Goal: Information Seeking & Learning: Learn about a topic

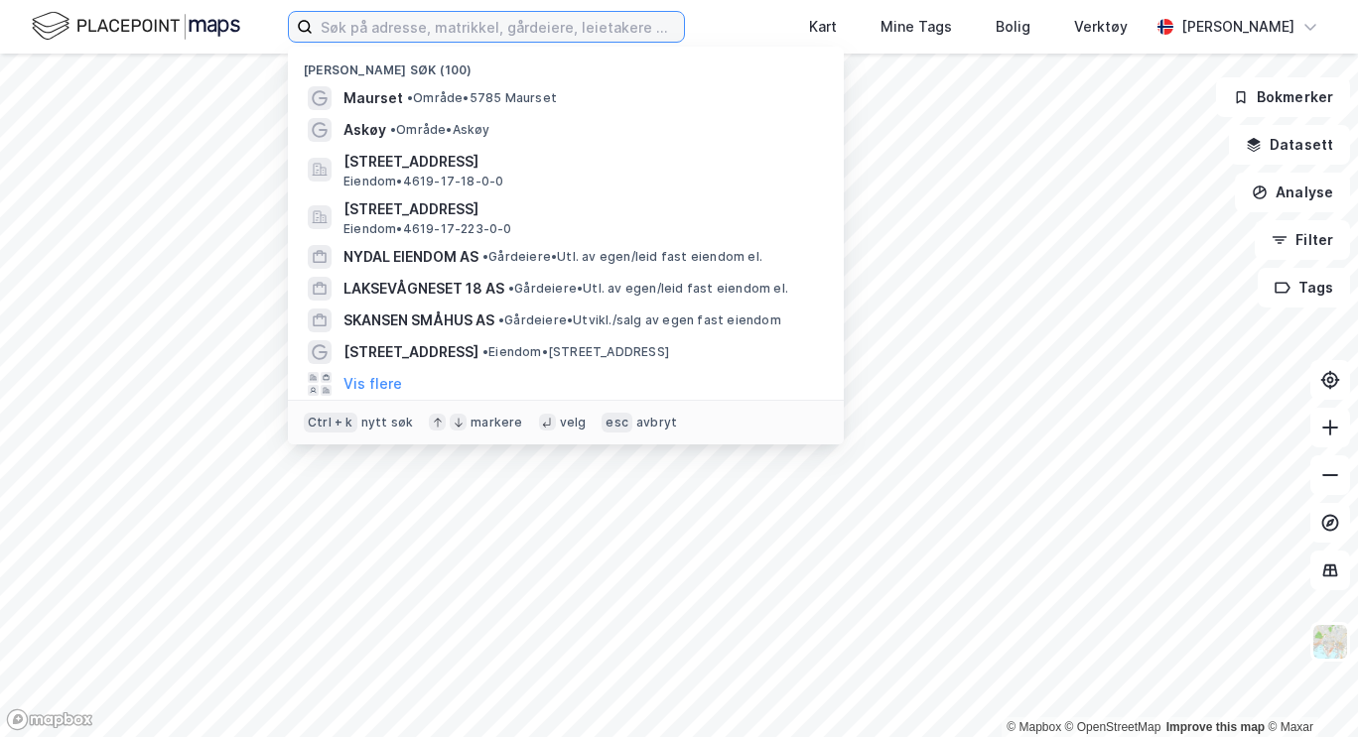
click at [559, 20] on input at bounding box center [498, 27] width 371 height 30
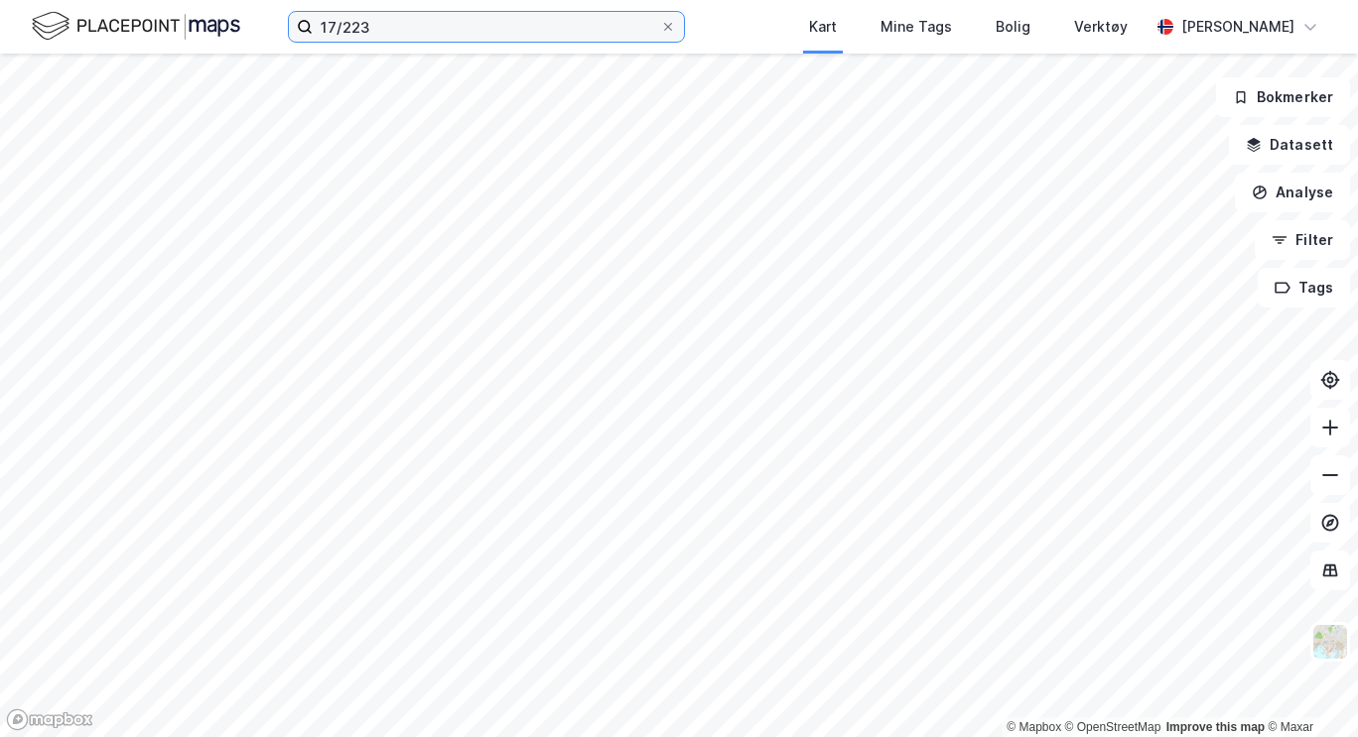
click at [398, 22] on input "17/223" at bounding box center [486, 27] width 347 height 30
click at [460, 21] on input "17/223, [GEOGRAPHIC_DATA]" at bounding box center [486, 27] width 347 height 30
type input "17/223, [GEOGRAPHIC_DATA]"
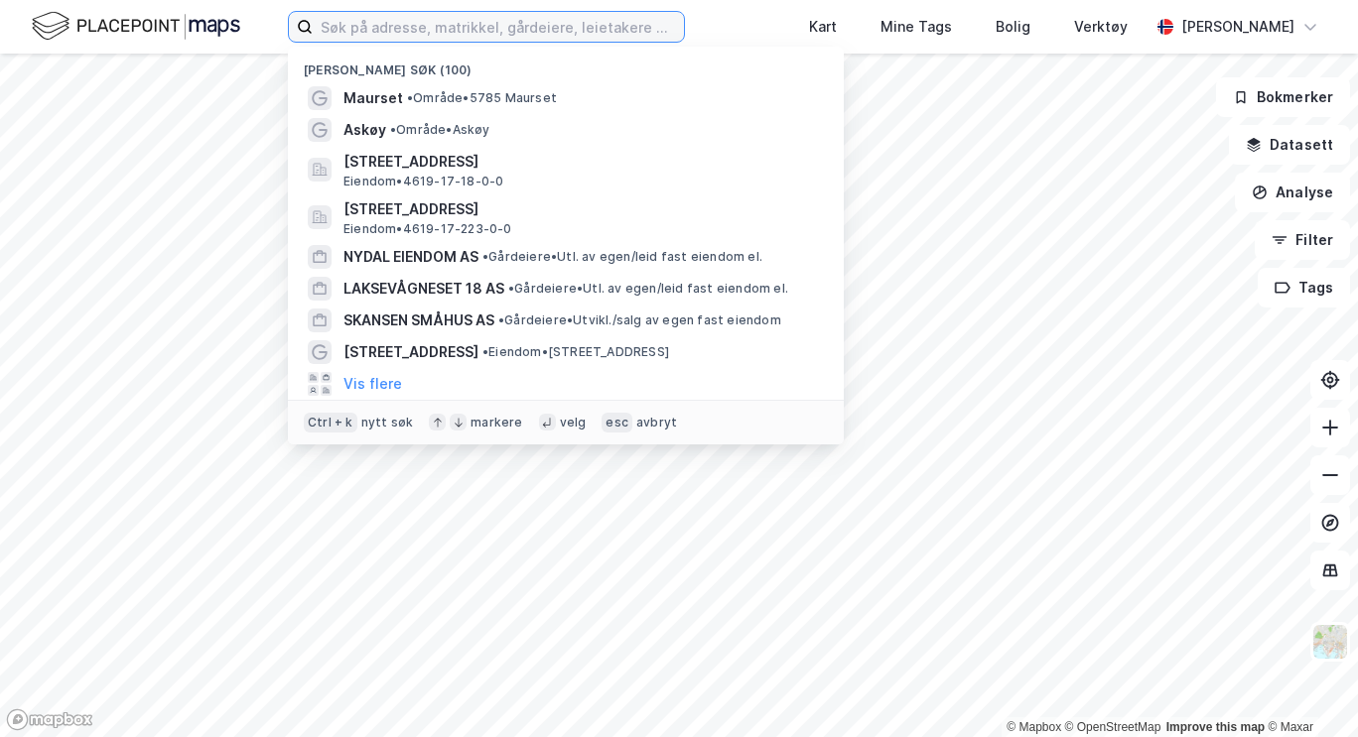
click at [438, 25] on input at bounding box center [498, 27] width 371 height 30
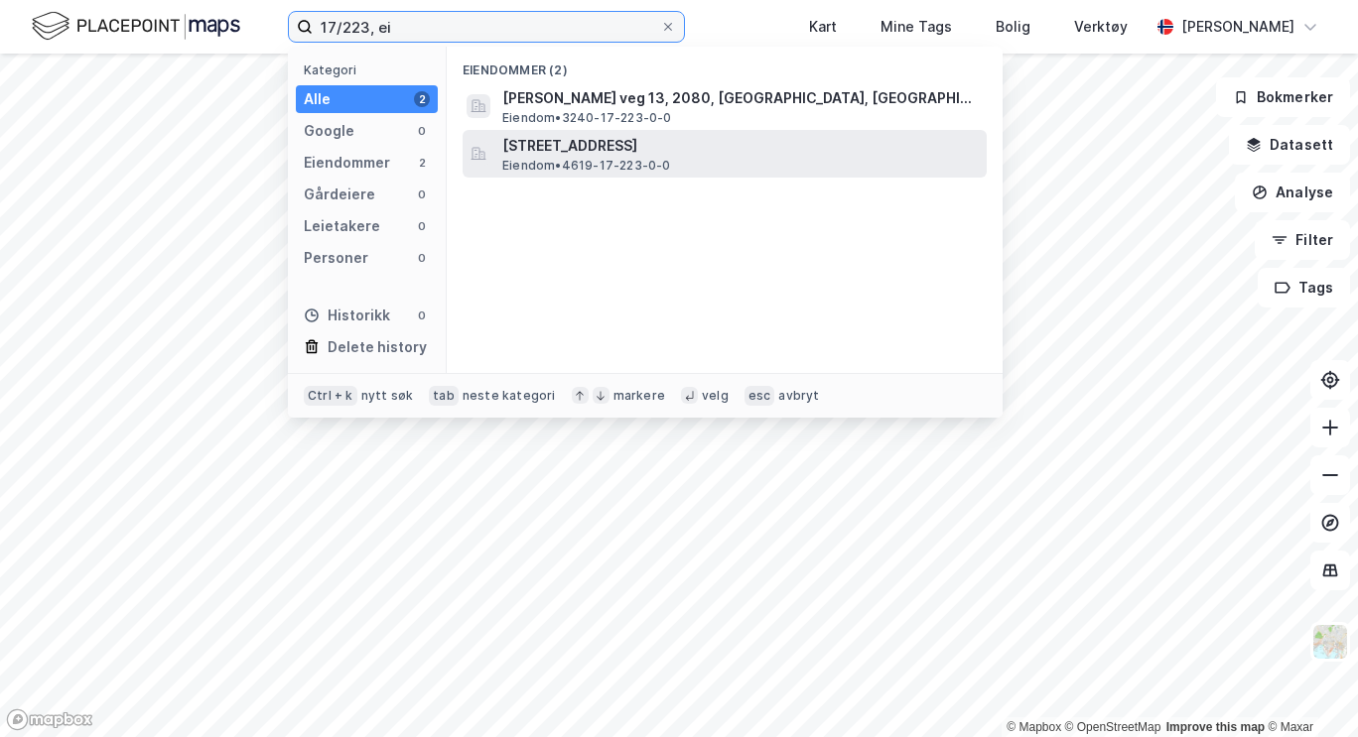
type input "17/223, ei"
click at [601, 150] on span "[STREET_ADDRESS]" at bounding box center [740, 146] width 476 height 24
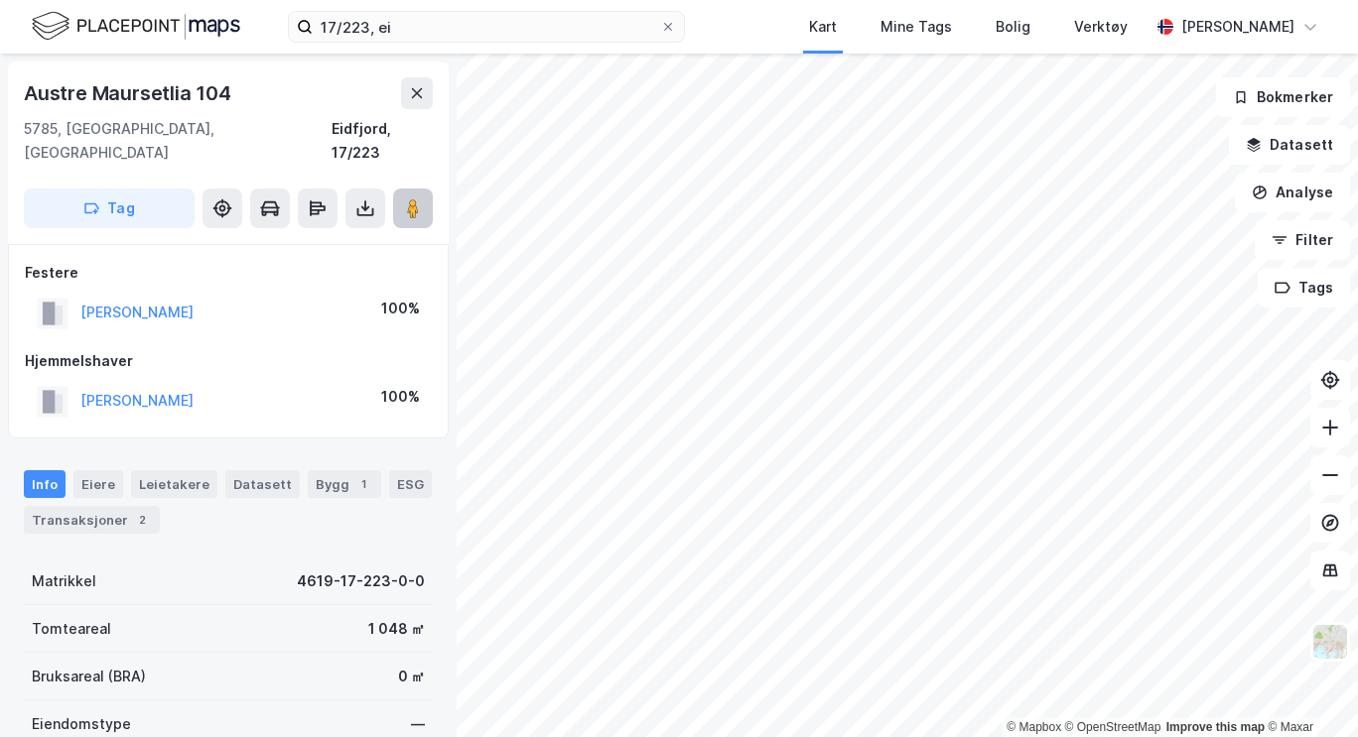
click at [413, 198] on image at bounding box center [413, 208] width 12 height 20
click at [1295, 190] on button "Analyse" at bounding box center [1292, 193] width 115 height 40
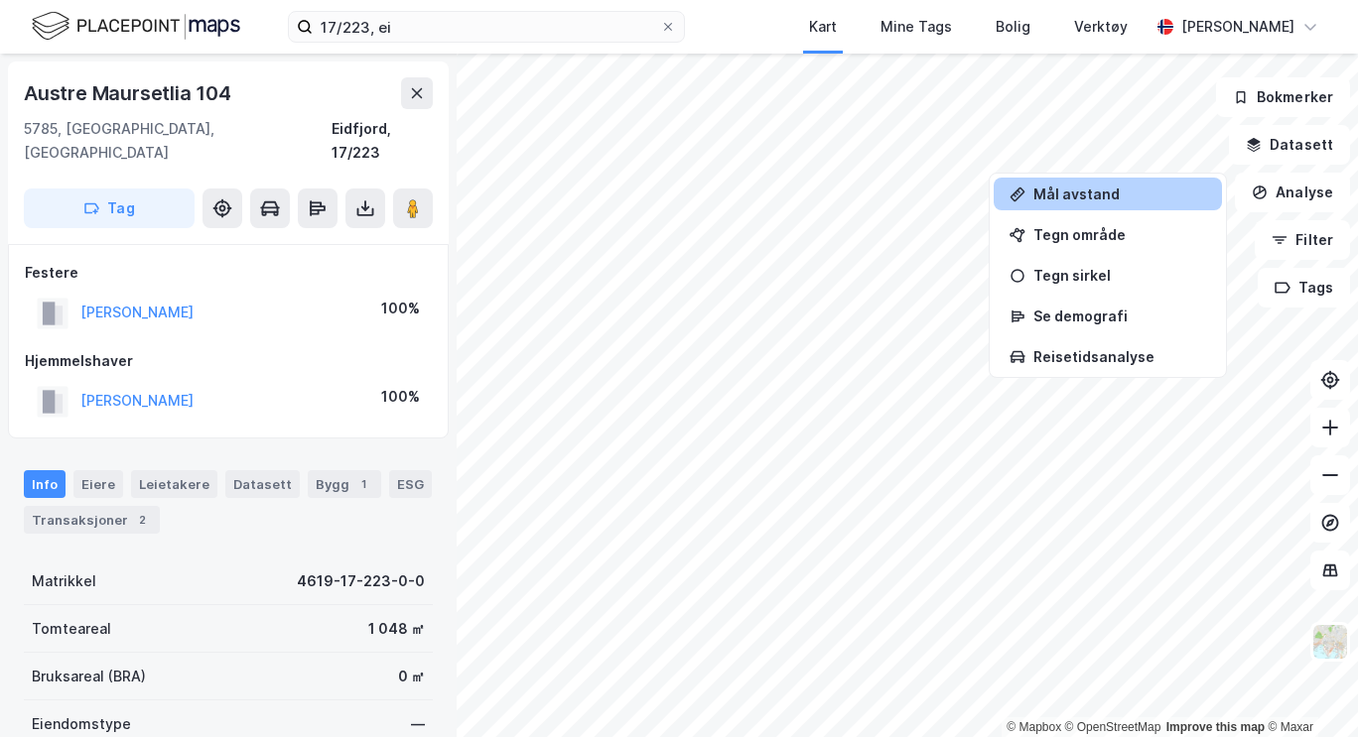
click at [1059, 203] on div "Mål avstand" at bounding box center [1107, 194] width 228 height 33
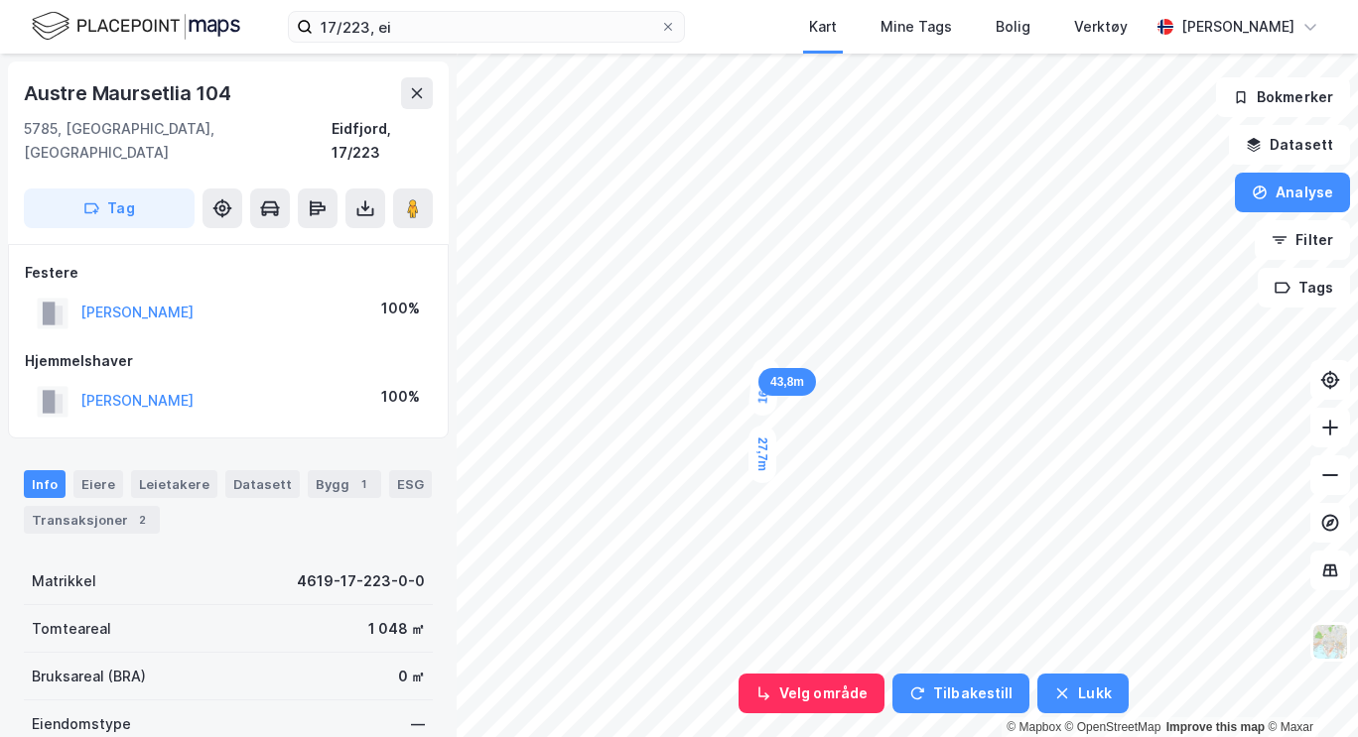
click at [766, 362] on div "16,2m" at bounding box center [764, 387] width 34 height 61
click at [770, 332] on div "3,8m" at bounding box center [768, 349] width 35 height 55
click at [712, 248] on div "6,2m" at bounding box center [720, 272] width 43 height 58
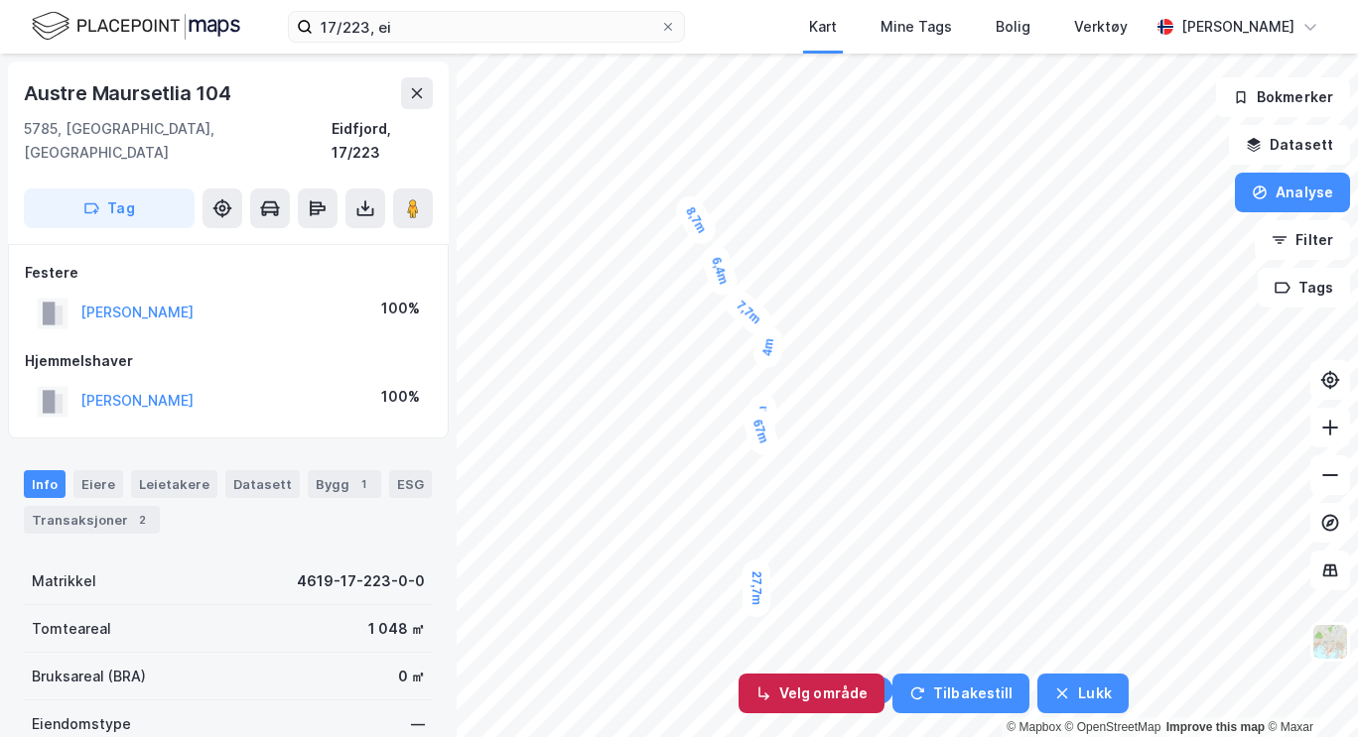
click at [820, 687] on button "Velg område" at bounding box center [811, 694] width 146 height 40
